Goal: Find specific page/section: Find specific page/section

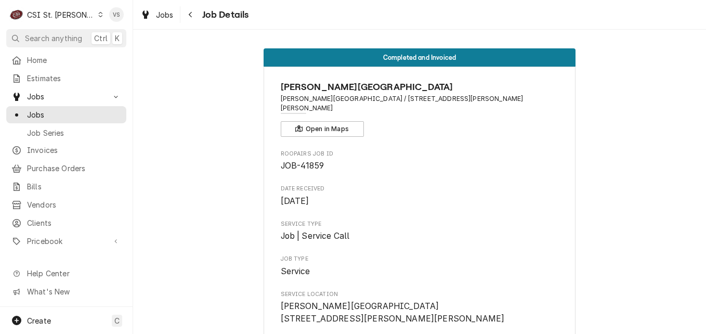
scroll to position [1509, 0]
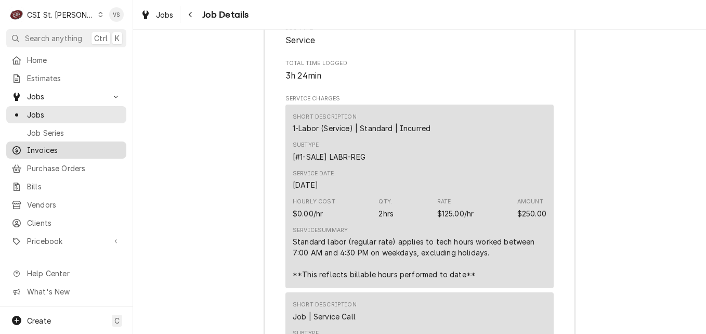
click at [47, 147] on span "Invoices" at bounding box center [74, 149] width 94 height 11
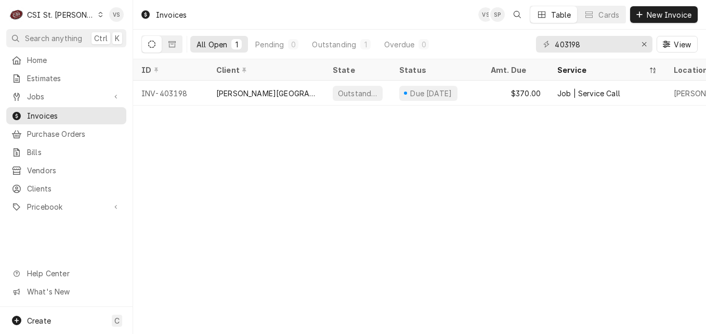
click at [98, 17] on icon "Dynamic Content Wrapper" at bounding box center [100, 14] width 5 height 5
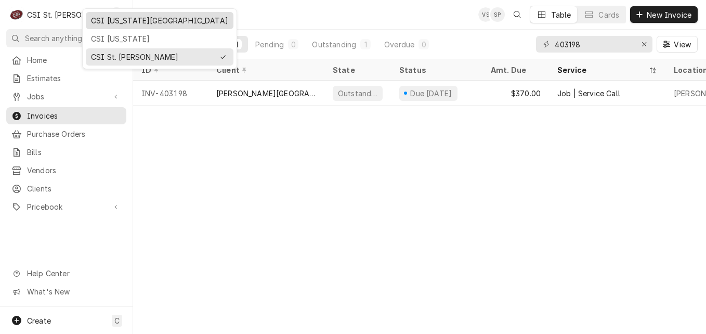
click at [93, 22] on div "CSI [US_STATE][GEOGRAPHIC_DATA]" at bounding box center [159, 20] width 137 height 11
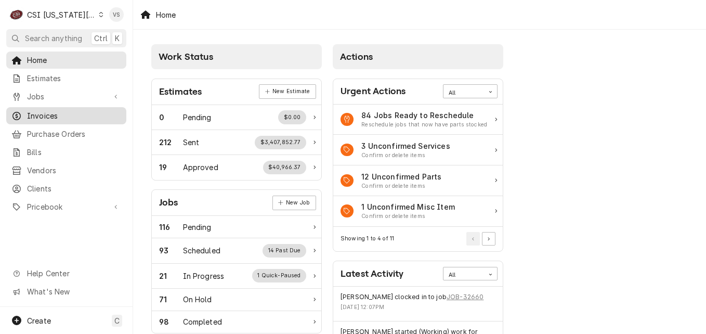
click at [54, 115] on span "Invoices" at bounding box center [74, 115] width 94 height 11
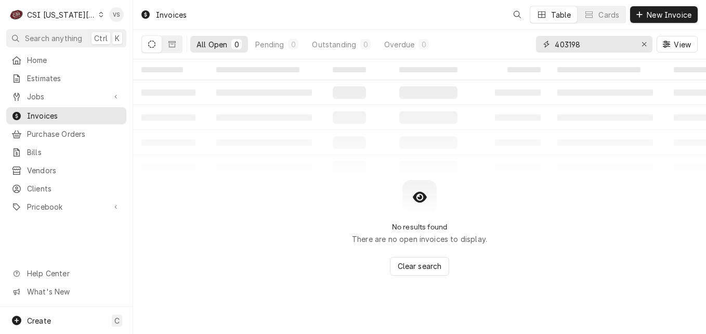
click at [533, 45] on div "All Open 0 Pending 0 Outstanding 0 Overdue 0 403198 View" at bounding box center [419, 44] width 556 height 29
type input "3"
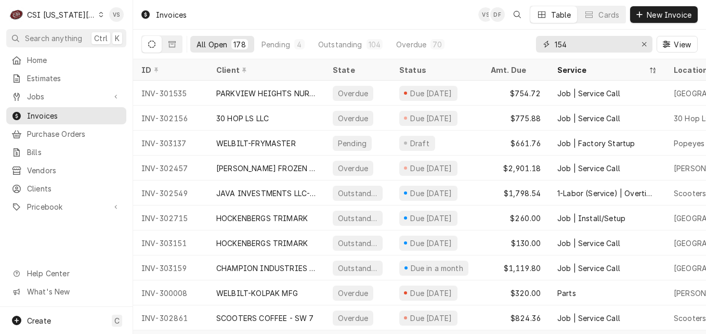
click at [557, 47] on input "154" at bounding box center [594, 44] width 78 height 17
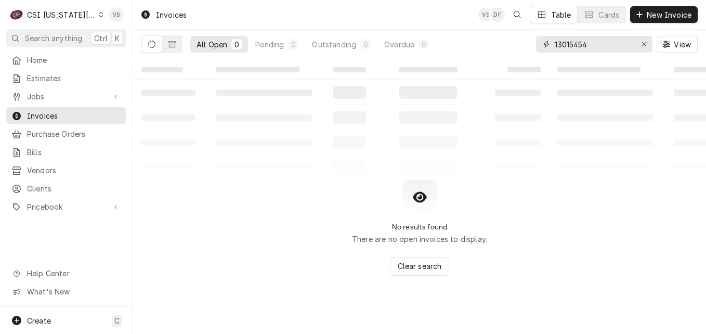
drag, startPoint x: 596, startPoint y: 46, endPoint x: 540, endPoint y: 51, distance: 56.9
click at [540, 51] on div "13015454" at bounding box center [594, 44] width 116 height 17
type input "303154"
click at [174, 54] on div "All Open 0 Pending 0 Outstanding 0 Overdue 0" at bounding box center [287, 44] width 293 height 29
click at [173, 47] on icon "Dynamic Content Wrapper" at bounding box center [171, 44] width 7 height 6
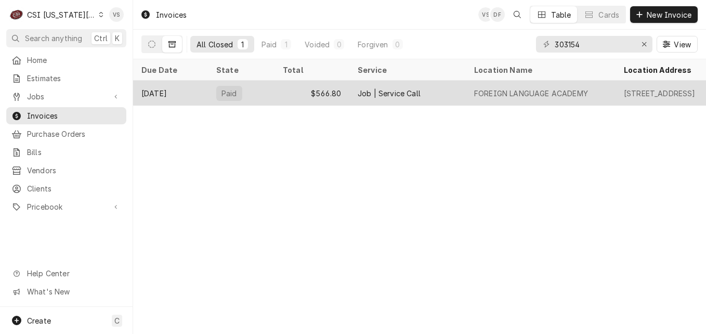
click at [267, 85] on div "Paid" at bounding box center [241, 93] width 67 height 25
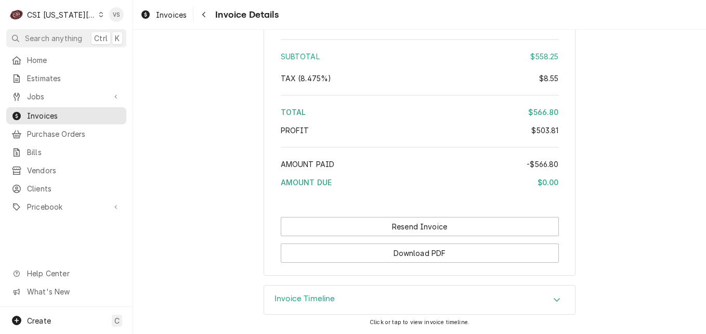
scroll to position [2374, 0]
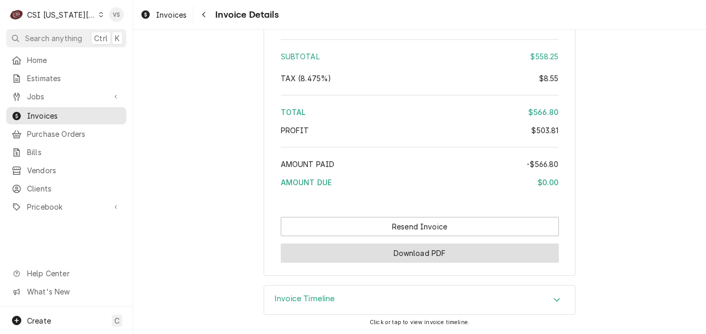
click at [484, 247] on button "Download PDF" at bounding box center [420, 252] width 278 height 19
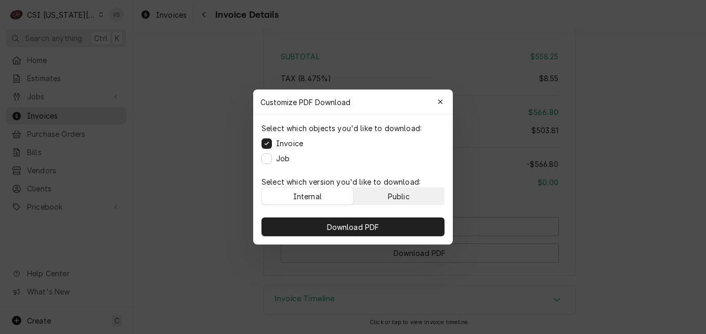
click at [417, 197] on button "Public" at bounding box center [398, 196] width 91 height 17
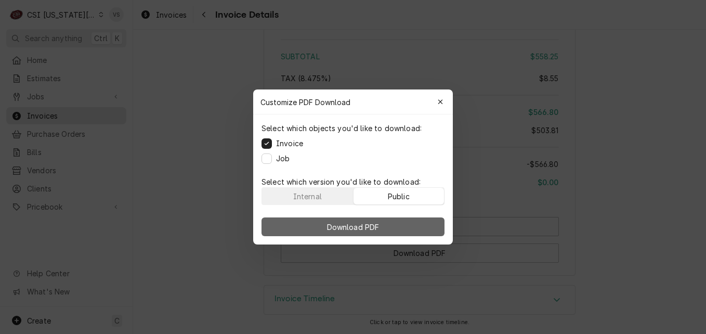
click at [411, 227] on button "Download PDF" at bounding box center [352, 226] width 183 height 19
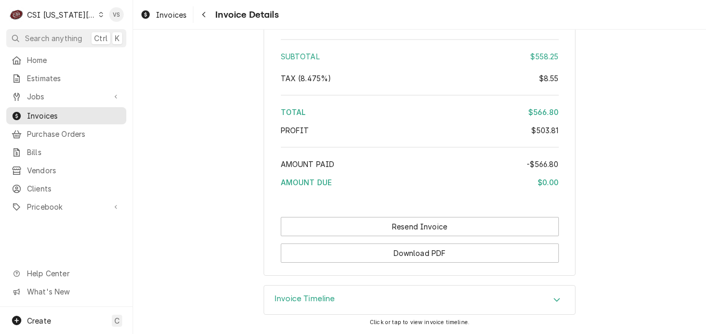
click at [99, 15] on icon "Dynamic Content Wrapper" at bounding box center [101, 14] width 5 height 5
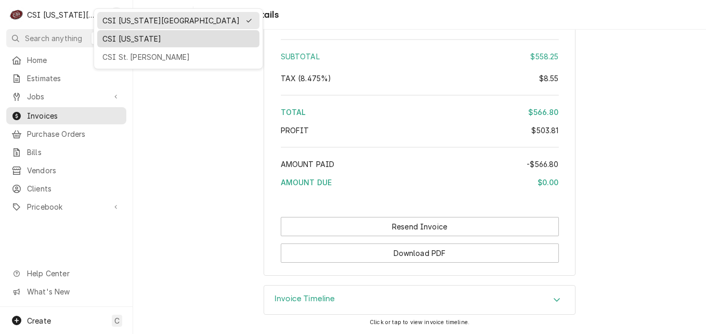
click at [129, 38] on div "CSI [US_STATE]" at bounding box center [178, 38] width 152 height 11
